Goal: Task Accomplishment & Management: Use online tool/utility

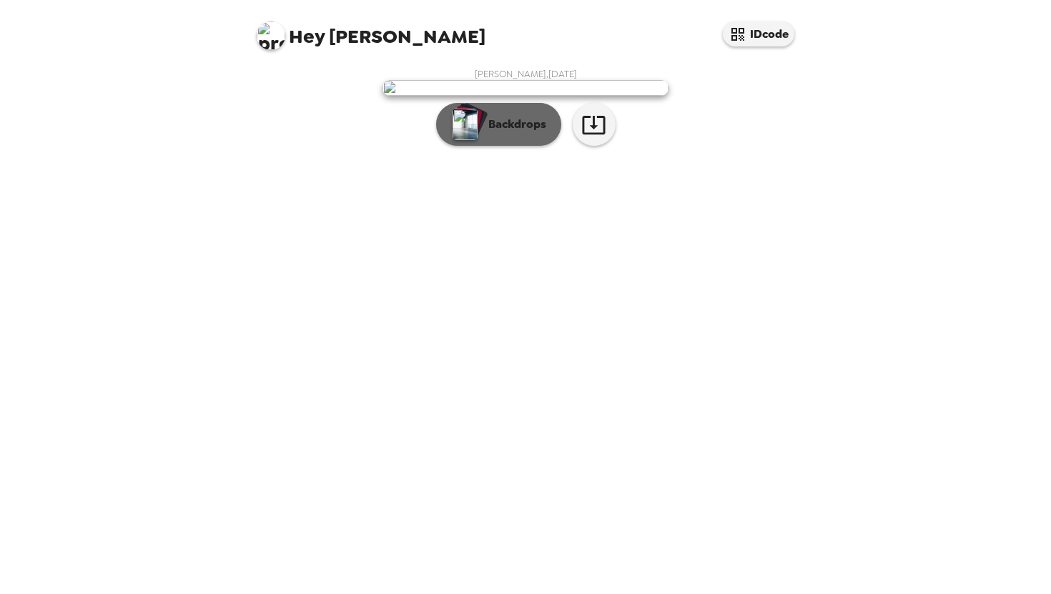
click at [531, 133] on p "Backdrops" at bounding box center [513, 124] width 65 height 17
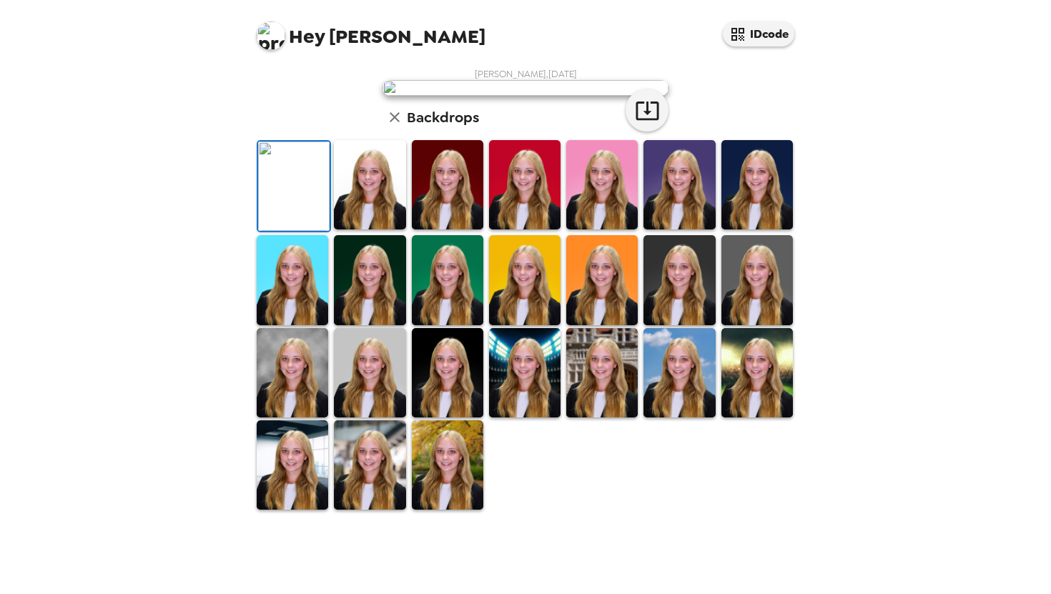
scroll to position [260, 0]
click at [362, 230] on img at bounding box center [370, 184] width 72 height 89
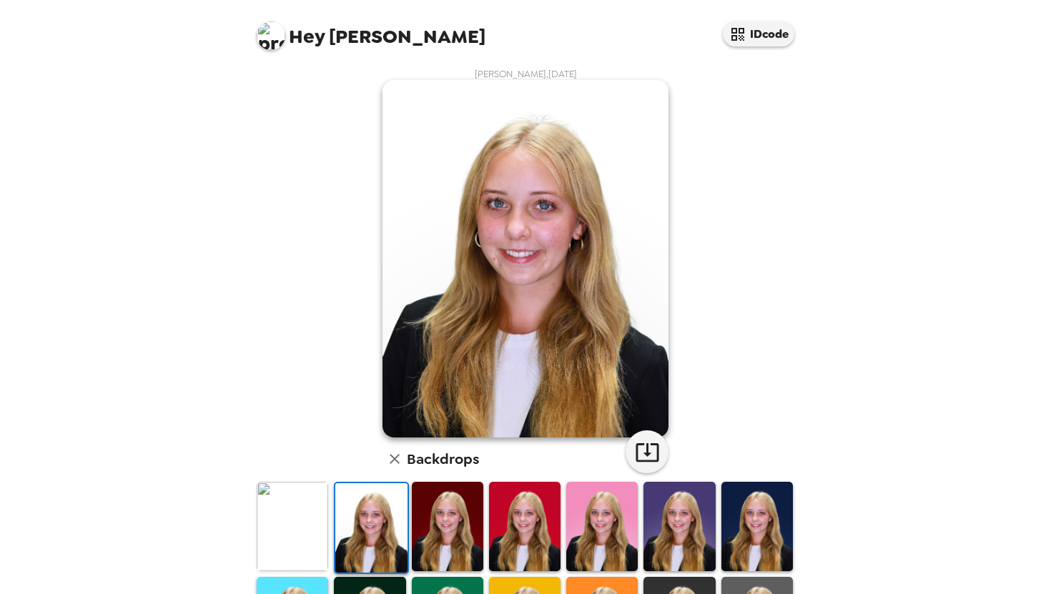
scroll to position [1, 0]
click at [639, 448] on icon "button" at bounding box center [647, 451] width 25 height 25
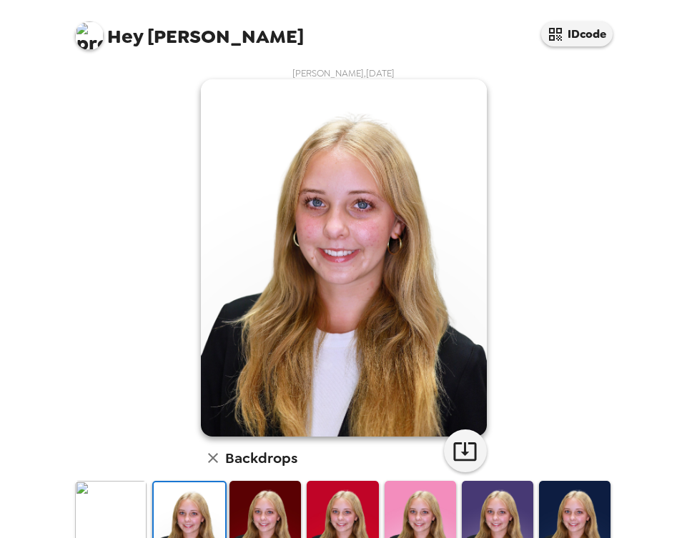
drag, startPoint x: 299, startPoint y: 238, endPoint x: 498, endPoint y: 1, distance: 310.1
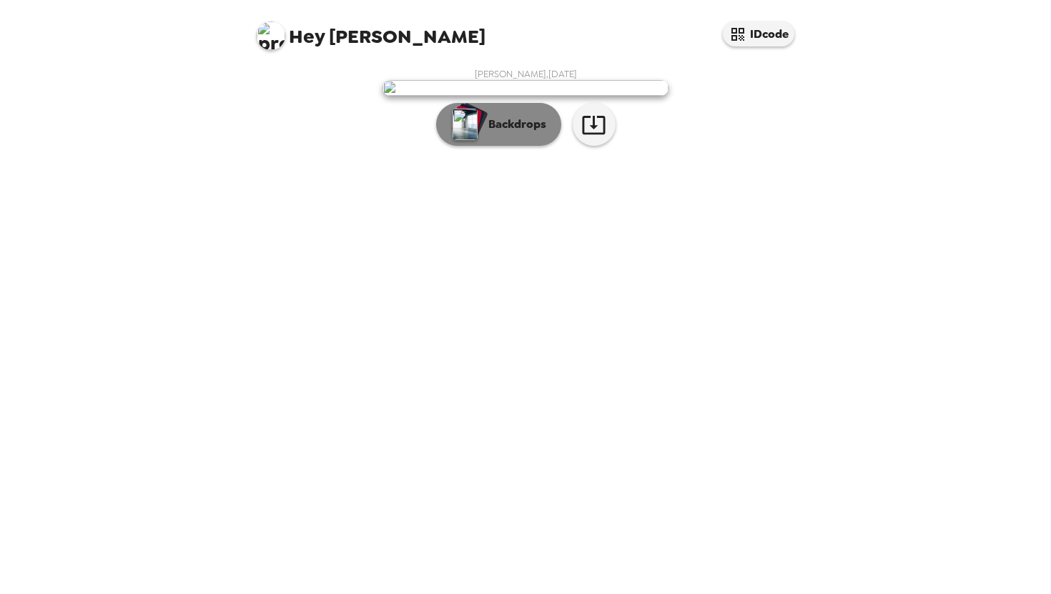
click at [514, 146] on button "Backdrops" at bounding box center [498, 124] width 125 height 43
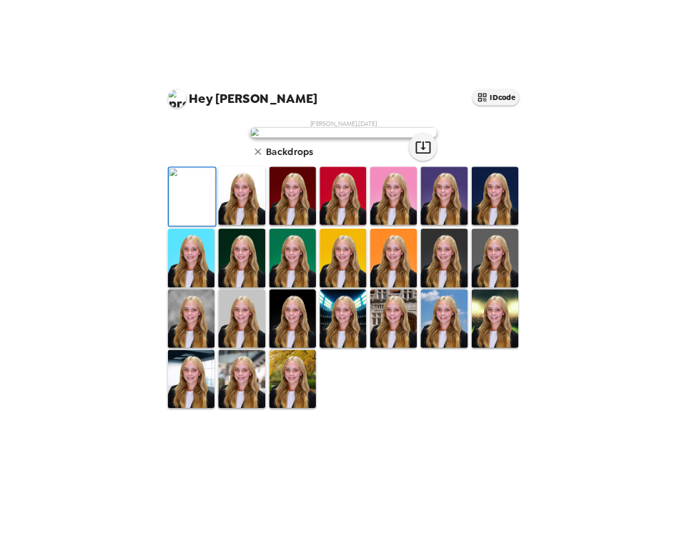
scroll to position [281, 0]
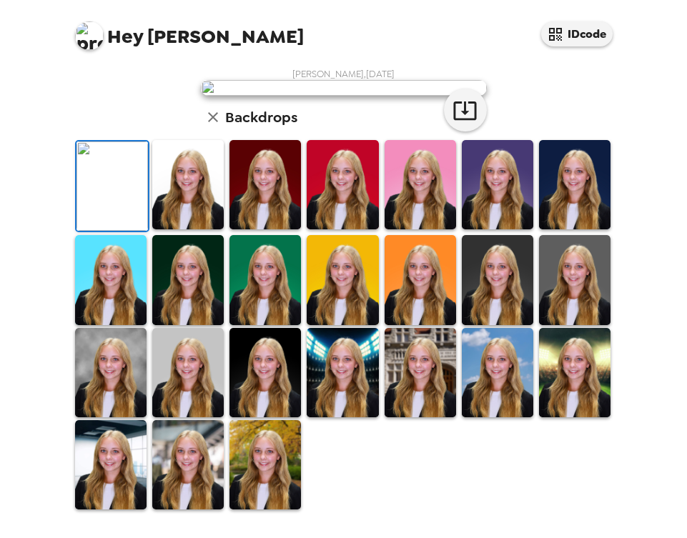
click at [146, 418] on img at bounding box center [111, 372] width 72 height 89
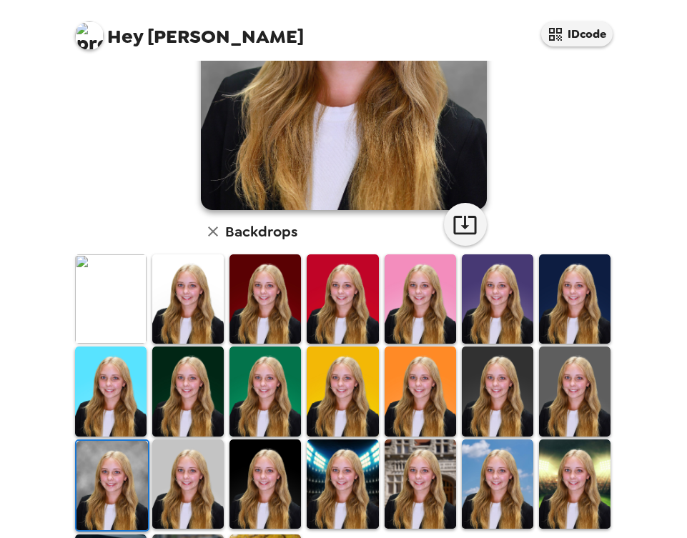
scroll to position [220, 0]
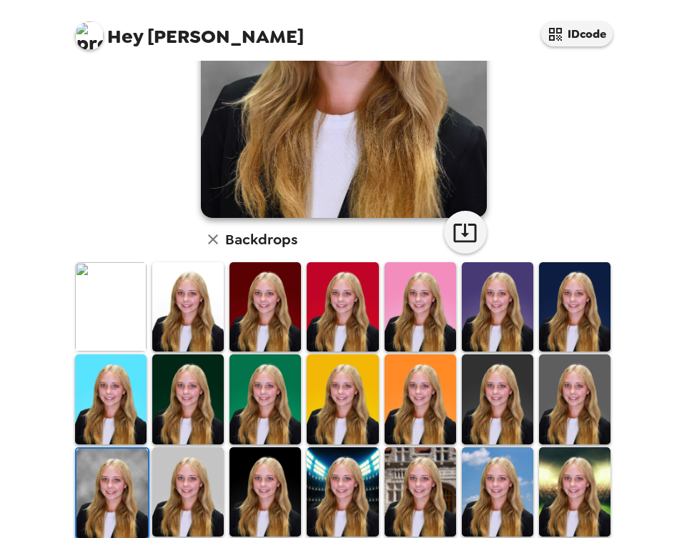
drag, startPoint x: 400, startPoint y: 142, endPoint x: 427, endPoint y: 9, distance: 136.3
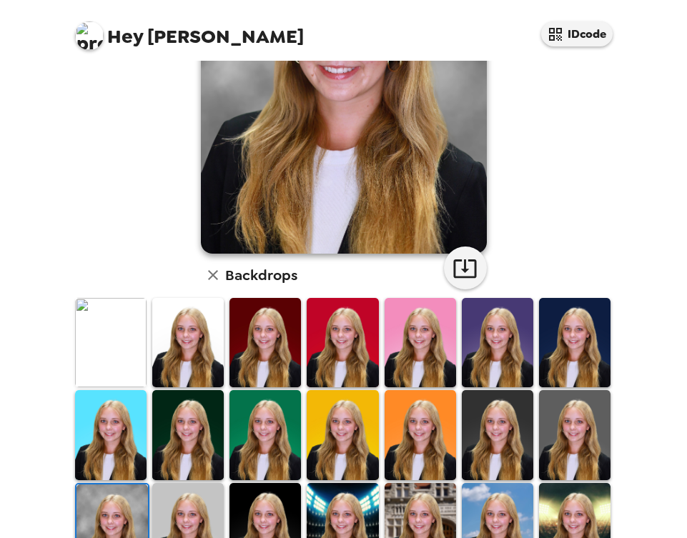
scroll to position [227, 0]
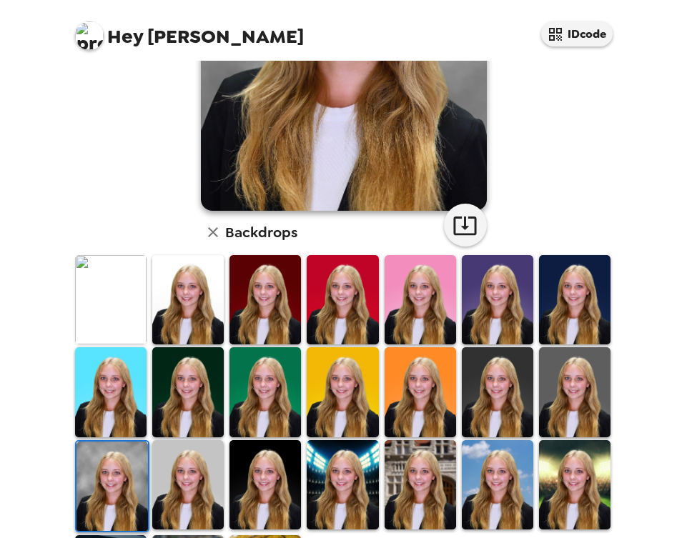
click at [195, 503] on img at bounding box center [188, 485] width 72 height 89
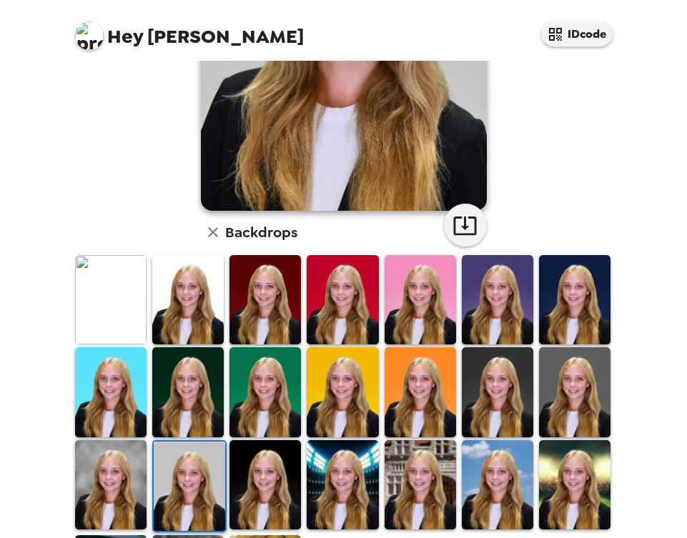
click at [567, 388] on img at bounding box center [575, 392] width 72 height 89
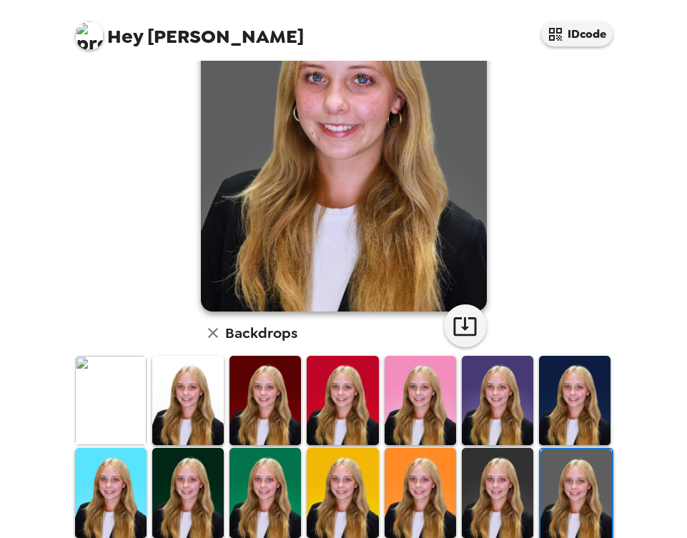
scroll to position [5, 0]
